Goal: Download file/media

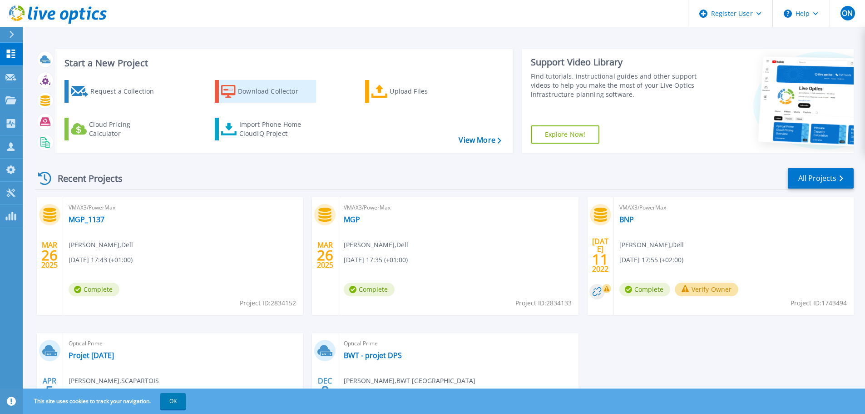
click at [284, 88] on div "Download Collector" at bounding box center [274, 91] width 73 height 18
click at [396, 94] on div "Upload Files" at bounding box center [426, 91] width 73 height 18
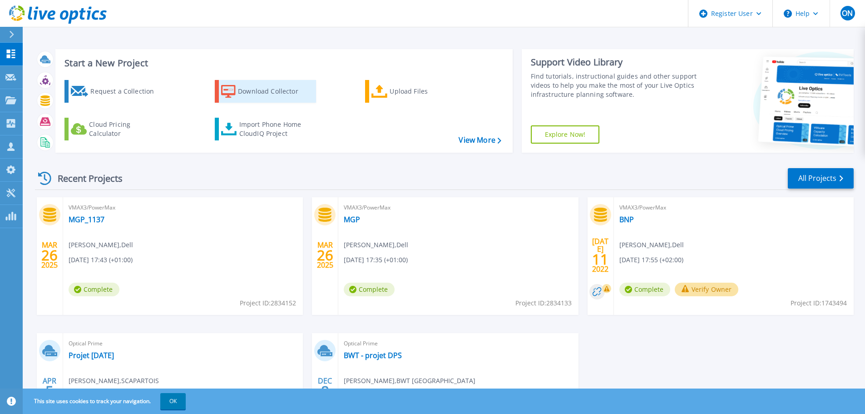
click at [272, 94] on div "Download Collector" at bounding box center [274, 91] width 73 height 18
